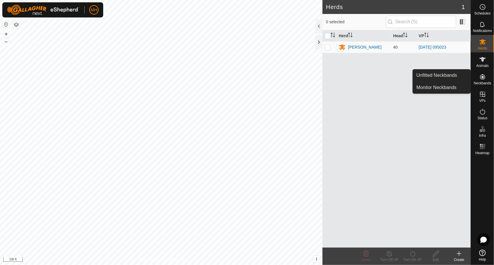
click at [477, 76] on es-neckbands-svg-icon at bounding box center [482, 76] width 10 height 9
click at [442, 78] on link "Unfitted Neckbands" at bounding box center [442, 75] width 58 height 12
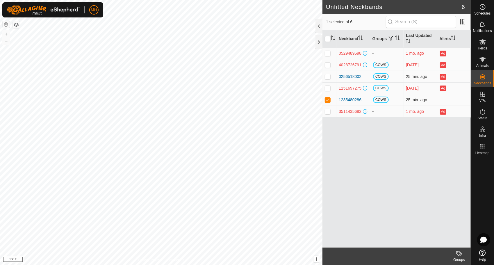
click at [328, 101] on p-checkbox at bounding box center [328, 99] width 6 height 5
checkbox input "false"
click at [318, 44] on div at bounding box center [318, 42] width 7 height 14
